Goal: Book appointment/travel/reservation

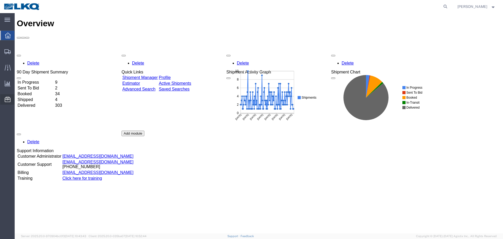
click at [0, 0] on span "Location Appointment" at bounding box center [0, 0] width 0 height 0
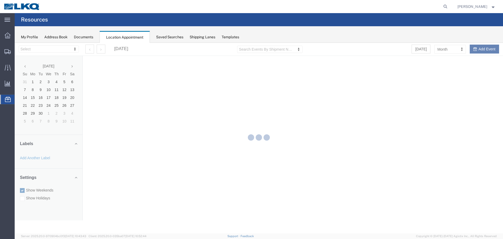
select select "28018"
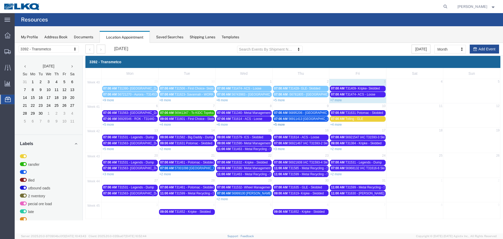
click at [277, 125] on link "+5 more" at bounding box center [279, 125] width 12 height 4
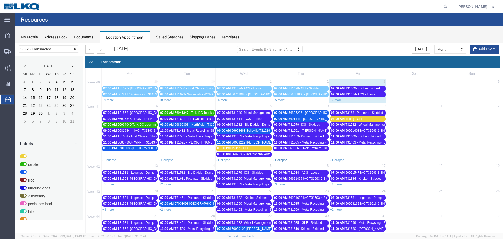
click at [279, 158] on link "- Collapse" at bounding box center [280, 160] width 14 height 4
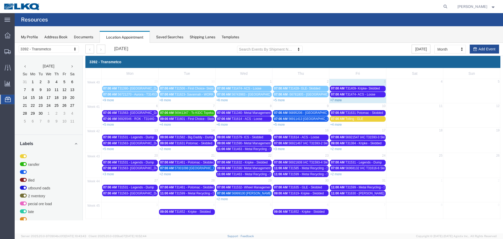
click at [333, 100] on link "+7 more" at bounding box center [336, 100] width 12 height 4
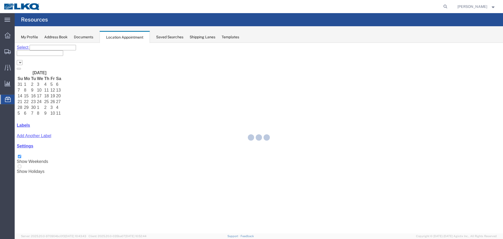
select select "28018"
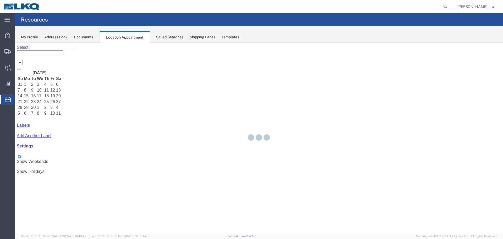
select select "28018"
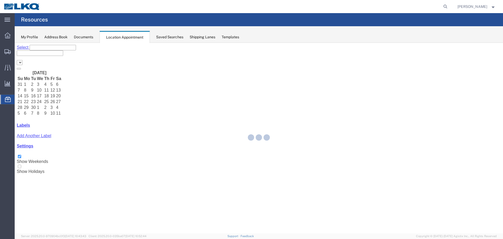
select select "28018"
